Goal: Navigation & Orientation: Find specific page/section

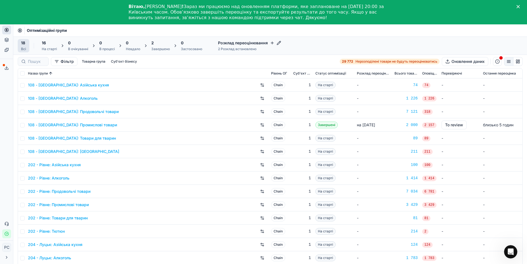
click at [98, 124] on link "108 - [GEOGRAPHIC_DATA]: Промислові товари" at bounding box center [72, 125] width 89 height 6
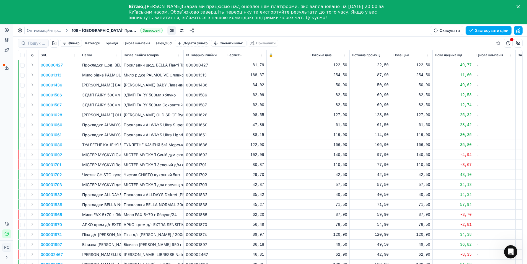
click at [520, 6] on icon "Закрити" at bounding box center [518, 6] width 3 height 3
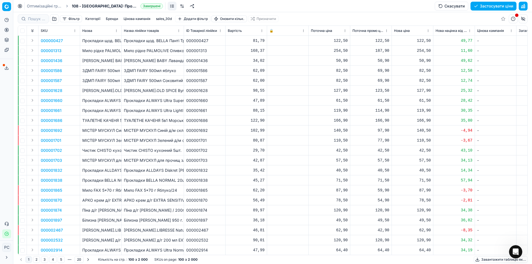
click at [514, 20] on button "button" at bounding box center [512, 18] width 9 height 9
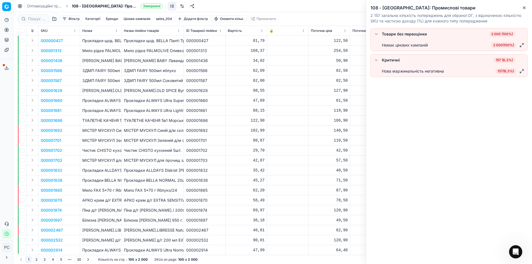
click at [523, 9] on icon "button" at bounding box center [524, 8] width 4 height 4
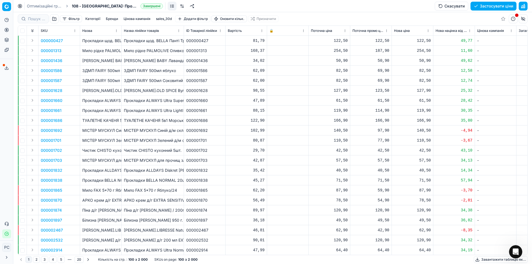
click at [9, 10] on html "Pricing platform Аналітика Цінова оптимізація Асортимент продукції Шаблони Серв…" at bounding box center [266, 132] width 532 height 264
click at [19, 64] on html "Pricing platform Аналітика Цінова оптимізація Асортимент продукції Шаблони Серв…" at bounding box center [266, 132] width 532 height 264
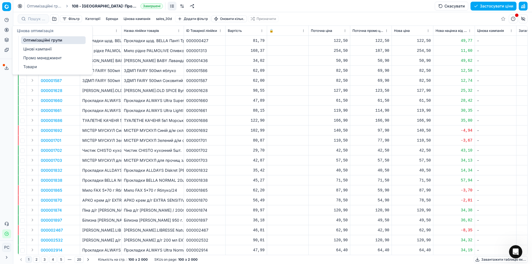
click at [27, 51] on link "Цінові кампанії" at bounding box center [53, 49] width 65 height 8
